Goal: Contribute content: Add original content to the website for others to see

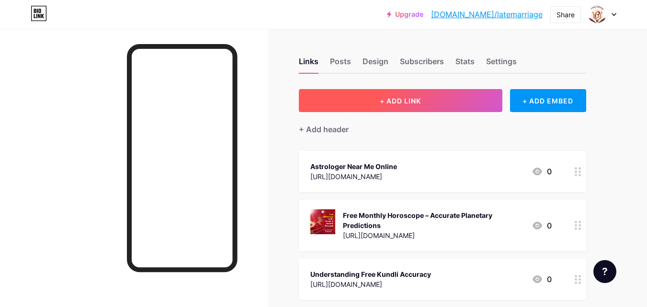
click at [389, 101] on span "+ ADD LINK" at bounding box center [400, 101] width 41 height 8
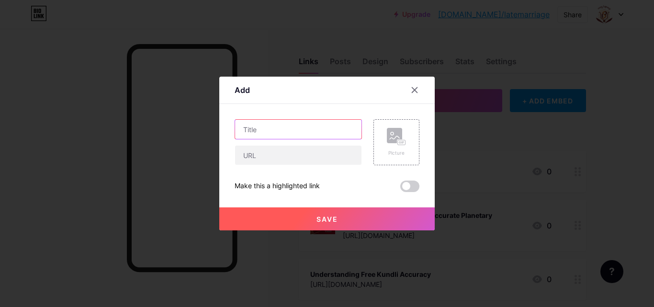
click at [282, 124] on input "text" at bounding box center [298, 129] width 126 height 19
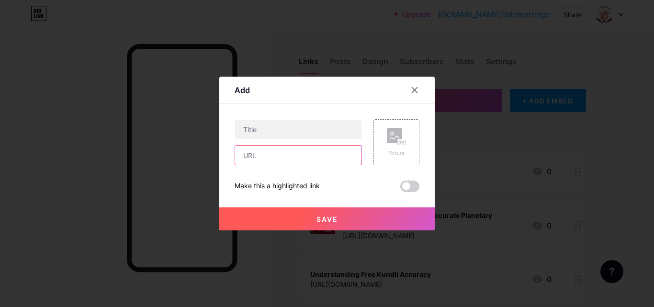
click at [260, 163] on input "text" at bounding box center [298, 155] width 126 height 19
paste input "[URL][DOMAIN_NAME]"
type input "[URL][DOMAIN_NAME]"
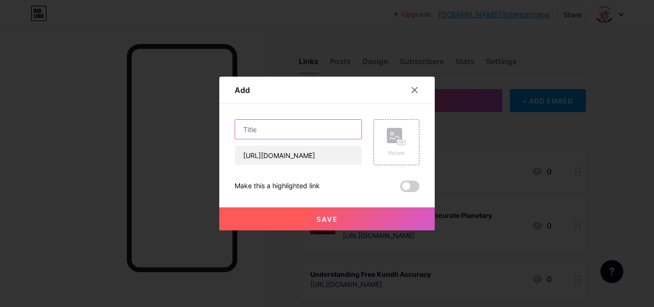
click at [259, 132] on input "text" at bounding box center [298, 129] width 126 height 19
paste input "Free Horoscope Online – Trusted Astrology for Everyone"
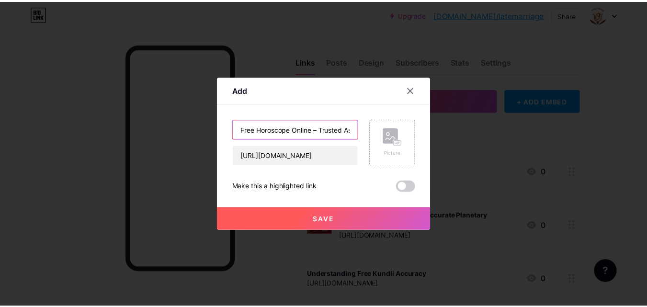
scroll to position [0, 67]
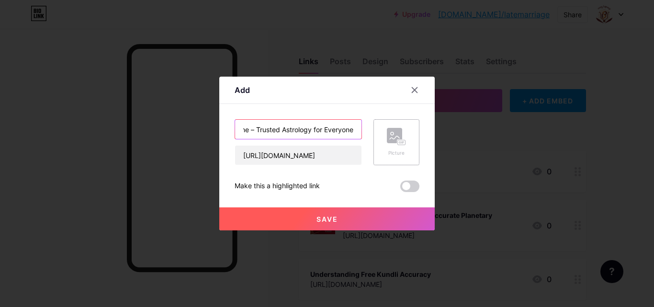
type input "Free Horoscope Online – Trusted Astrology for Everyone"
click at [389, 136] on rect at bounding box center [394, 135] width 15 height 15
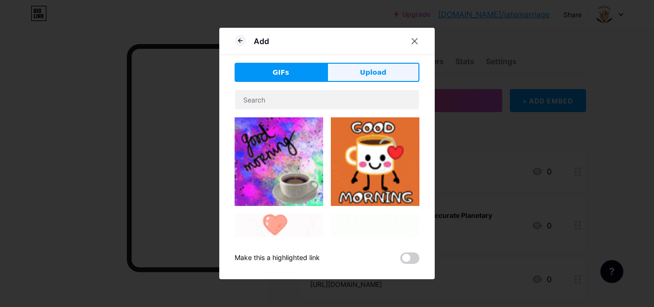
click at [369, 73] on span "Upload" at bounding box center [373, 72] width 26 height 10
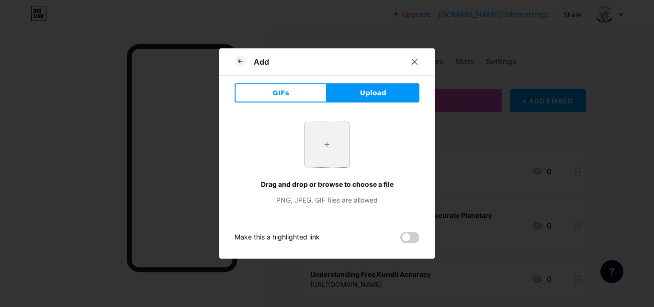
click at [336, 148] on input "file" at bounding box center [326, 144] width 45 height 45
click at [375, 89] on span "Upload" at bounding box center [373, 93] width 26 height 10
click at [414, 63] on icon at bounding box center [414, 61] width 5 height 5
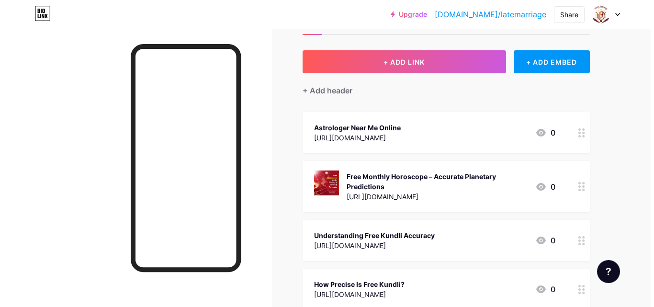
scroll to position [0, 0]
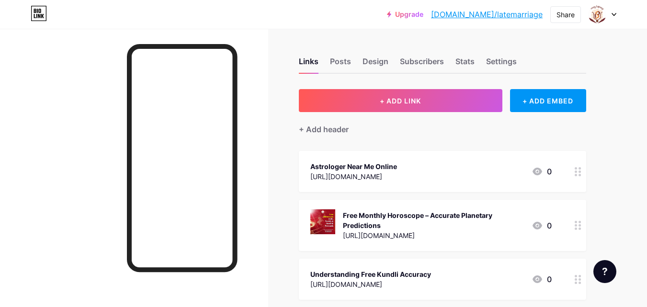
click at [538, 170] on icon at bounding box center [537, 172] width 10 height 8
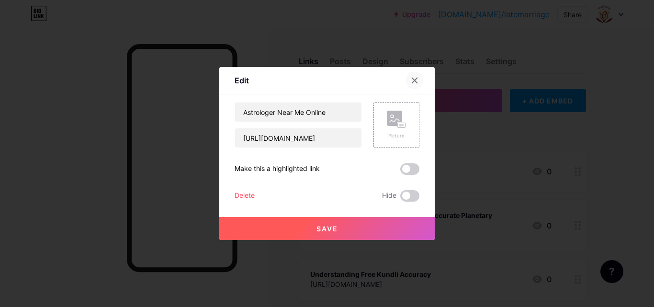
click at [417, 79] on icon at bounding box center [415, 81] width 8 height 8
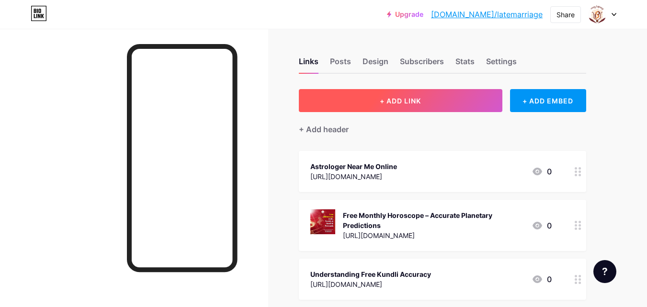
click at [400, 89] on button "+ ADD LINK" at bounding box center [400, 100] width 203 height 23
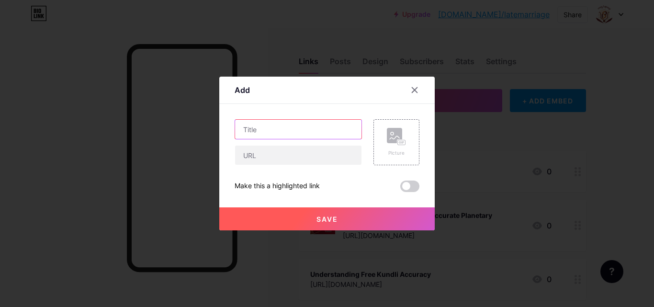
click at [264, 125] on input "text" at bounding box center [298, 129] width 126 height 19
paste input "Free Horoscope Online – Trusted Astrology for Everyone"
click at [263, 131] on input "text" at bounding box center [298, 129] width 126 height 19
type input "Free Horoscope Online – Trusted Astrology for Everyone"
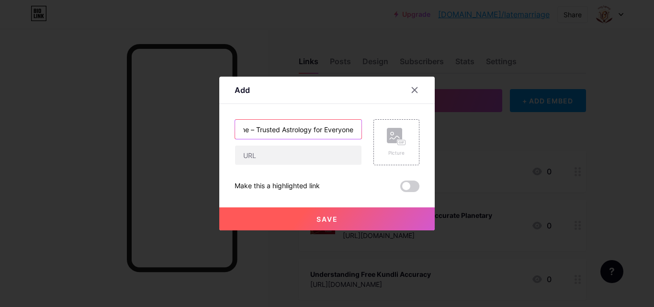
scroll to position [0, 0]
click at [261, 161] on input "text" at bounding box center [298, 155] width 126 height 19
paste input "[URL][DOMAIN_NAME]"
type input "[URL][DOMAIN_NAME]"
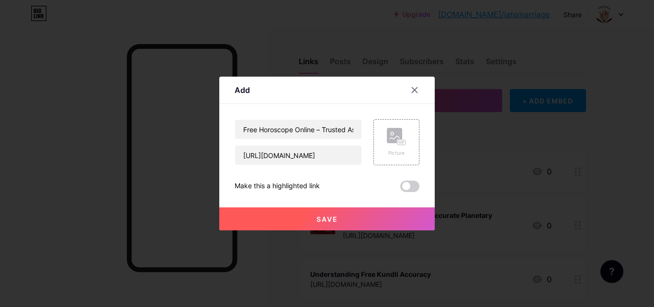
click at [330, 219] on span "Save" at bounding box center [327, 219] width 22 height 8
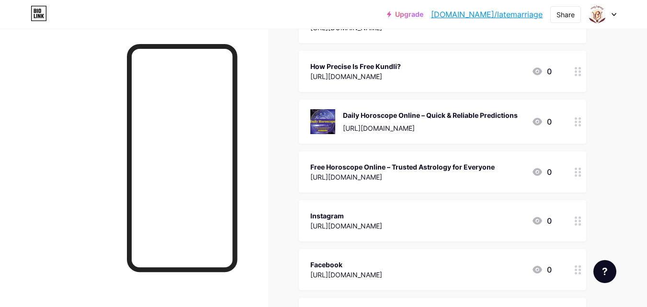
scroll to position [287, 0]
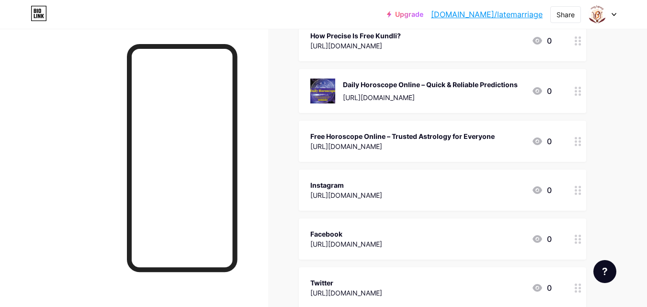
click at [499, 16] on link "[DOMAIN_NAME]/latemarriage" at bounding box center [487, 14] width 112 height 11
